Goal: Task Accomplishment & Management: Manage account settings

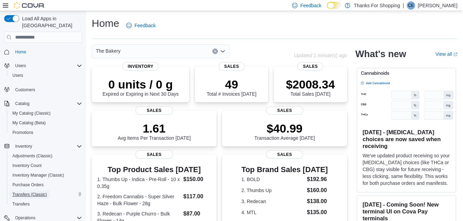
click at [30, 192] on span "Transfers (Classic)" at bounding box center [29, 195] width 34 height 6
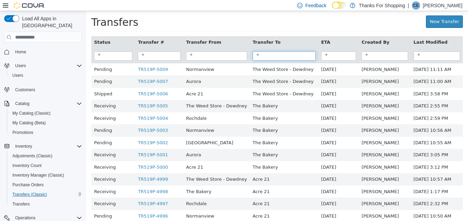
click at [261, 59] on input "search" at bounding box center [284, 55] width 63 height 9
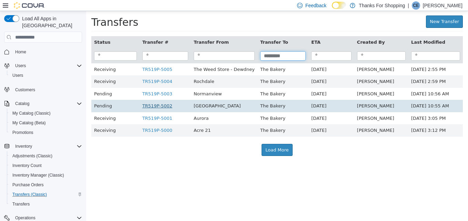
type input "*********"
click at [159, 108] on link "TR519P-5002" at bounding box center [157, 105] width 30 height 5
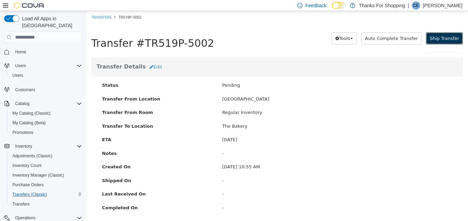
click at [437, 36] on span "Ship Transfer" at bounding box center [444, 38] width 29 height 5
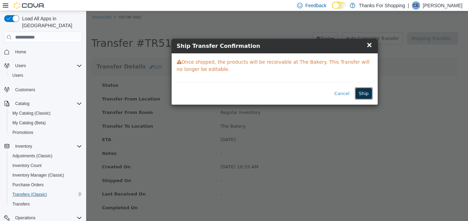
click at [368, 92] on button "Ship" at bounding box center [363, 94] width 17 height 12
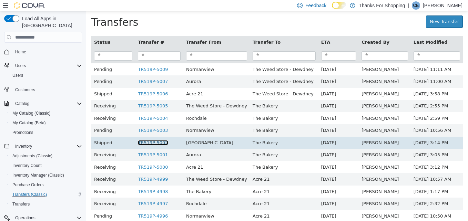
click at [150, 144] on link "TR519P-5002" at bounding box center [153, 142] width 30 height 5
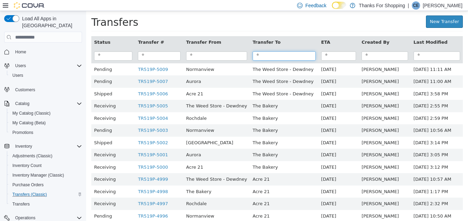
click at [263, 53] on input "search" at bounding box center [284, 55] width 63 height 9
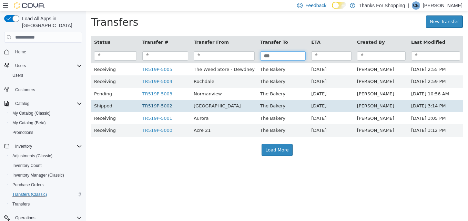
type input "***"
click at [160, 108] on link "TR519P-5002" at bounding box center [157, 105] width 30 height 5
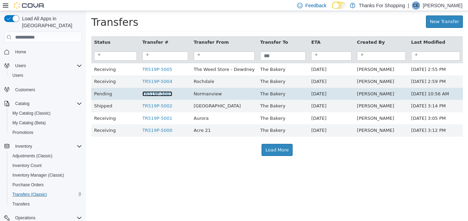
click at [157, 95] on link "TR519P-5003" at bounding box center [157, 93] width 30 height 5
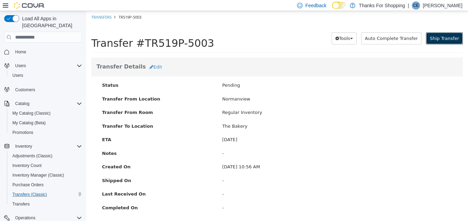
click at [438, 40] on span "Ship Transfer" at bounding box center [444, 38] width 29 height 5
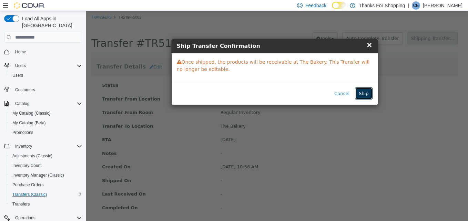
click at [364, 95] on button "Ship" at bounding box center [363, 94] width 17 height 12
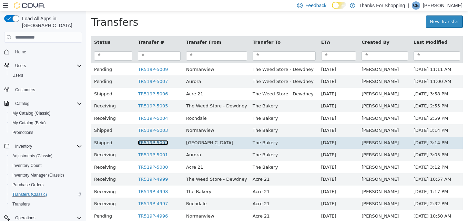
click at [158, 144] on link "TR519P-5002" at bounding box center [153, 142] width 30 height 5
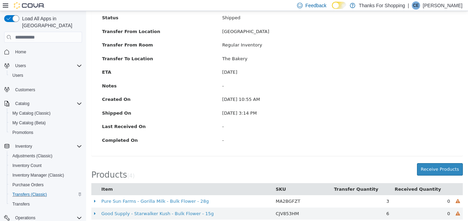
scroll to position [92, 0]
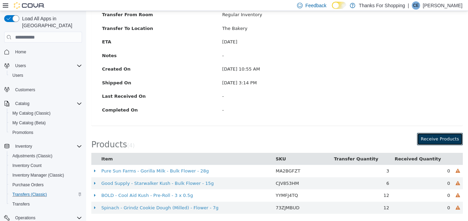
click at [426, 137] on button "Receive Products" at bounding box center [440, 139] width 46 height 12
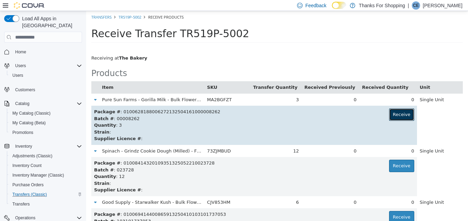
click at [399, 112] on button "Receive" at bounding box center [401, 115] width 25 height 12
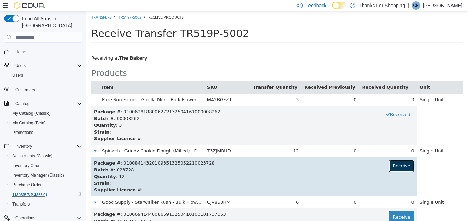
click at [397, 165] on button "Receive" at bounding box center [401, 166] width 25 height 12
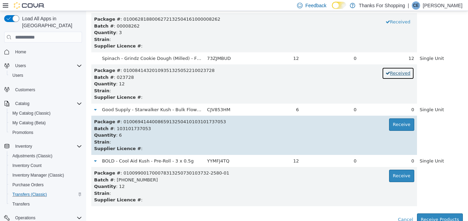
scroll to position [97, 0]
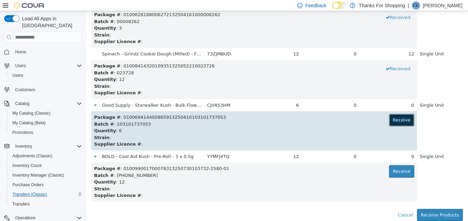
click at [391, 123] on button "Receive" at bounding box center [401, 120] width 25 height 12
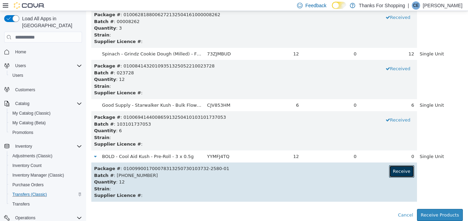
click at [396, 168] on button "Receive" at bounding box center [401, 172] width 25 height 12
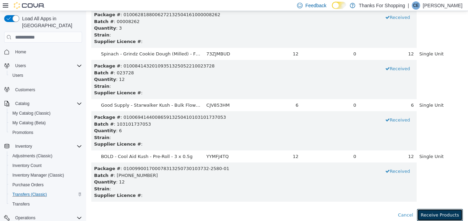
click at [433, 213] on button "Receive Products" at bounding box center [440, 215] width 46 height 12
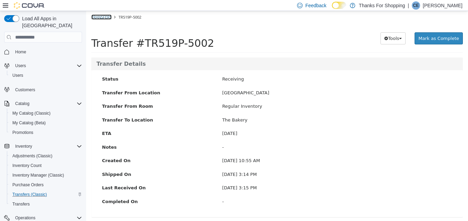
click at [107, 18] on link "Transfers" at bounding box center [101, 16] width 20 height 5
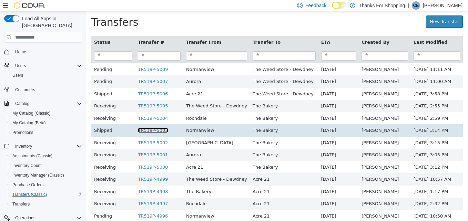
click at [155, 132] on link "TR519P-5003" at bounding box center [153, 130] width 30 height 5
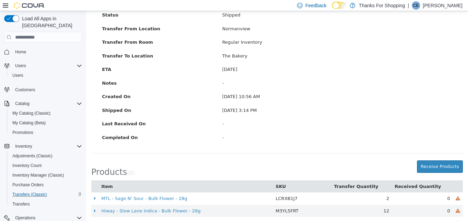
scroll to position [141, 0]
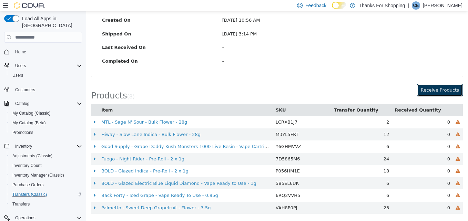
click at [437, 91] on button "Receive Products" at bounding box center [440, 90] width 46 height 12
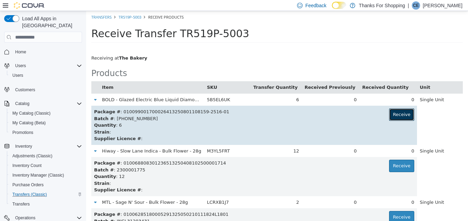
click at [397, 115] on button "Receive" at bounding box center [401, 115] width 25 height 12
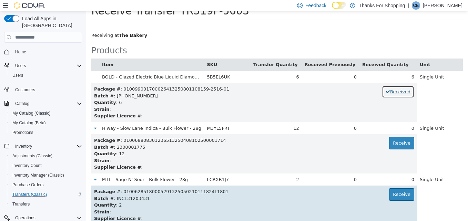
scroll to position [34, 0]
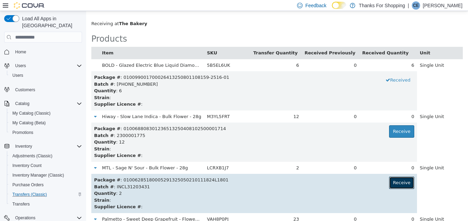
click at [397, 183] on button "Receive" at bounding box center [401, 183] width 25 height 12
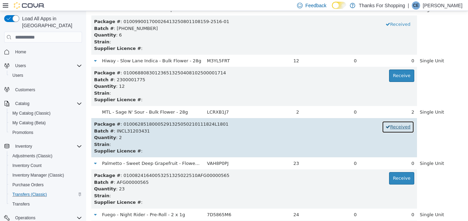
scroll to position [103, 0]
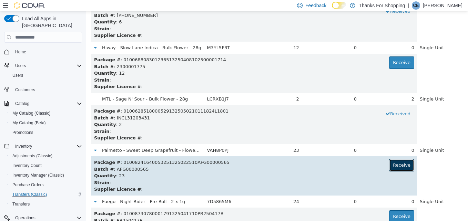
click at [396, 168] on button "Receive" at bounding box center [401, 165] width 25 height 12
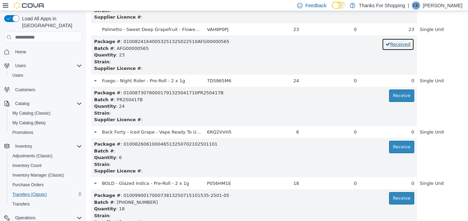
scroll to position [234, 0]
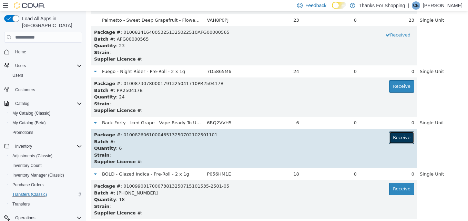
click at [393, 136] on button "Receive" at bounding box center [401, 138] width 25 height 12
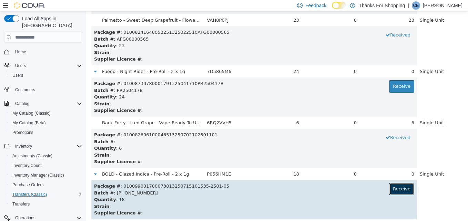
click at [399, 194] on button "Receive" at bounding box center [401, 189] width 25 height 12
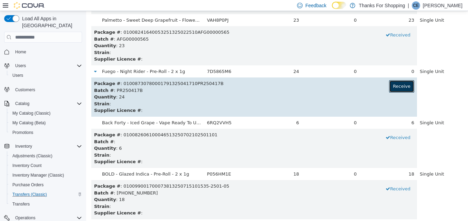
click at [392, 85] on button "Receive" at bounding box center [401, 86] width 25 height 12
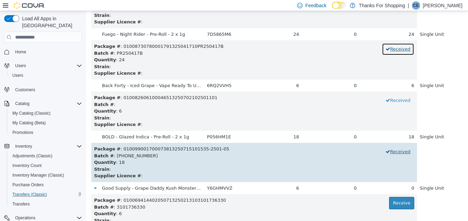
scroll to position [303, 0]
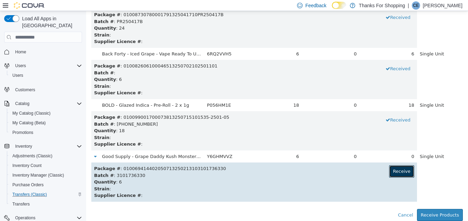
click at [396, 174] on button "Receive" at bounding box center [401, 172] width 25 height 12
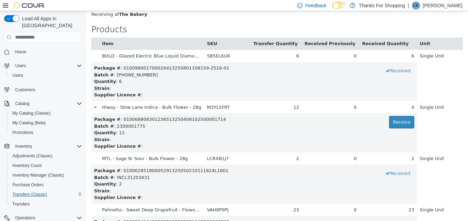
scroll to position [27, 0]
